Goal: Transaction & Acquisition: Subscribe to service/newsletter

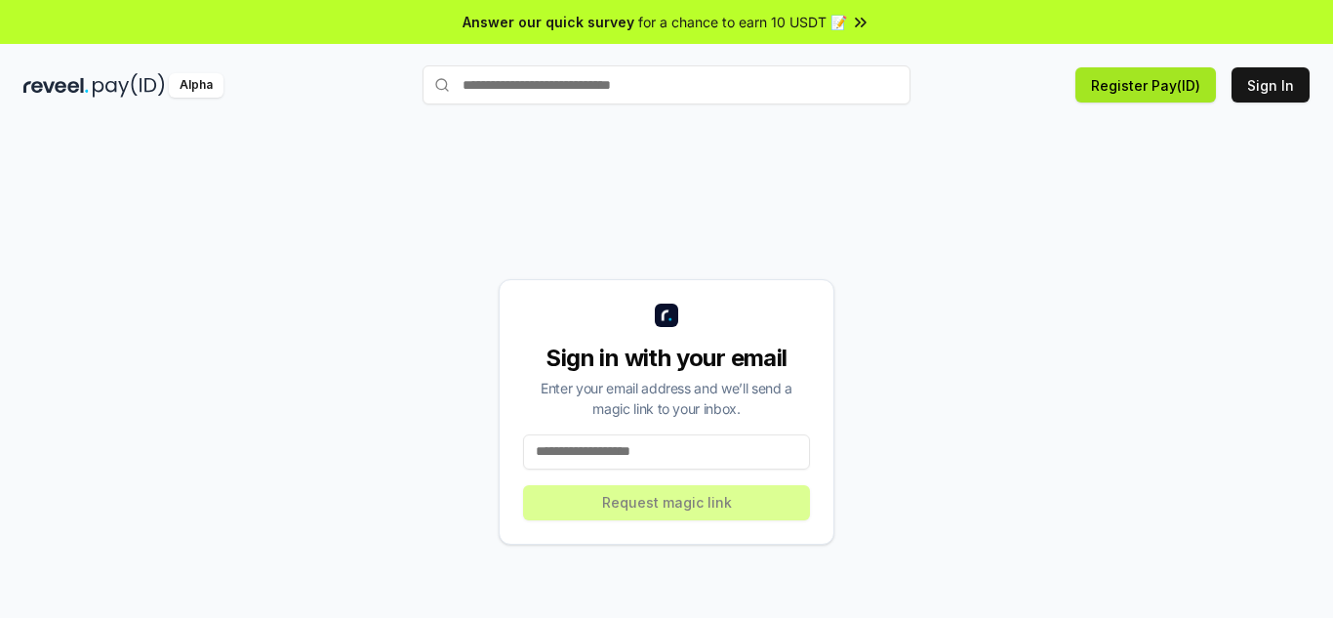
click at [1143, 87] on button "Register Pay(ID)" at bounding box center [1145, 84] width 141 height 35
